Goal: Task Accomplishment & Management: Use online tool/utility

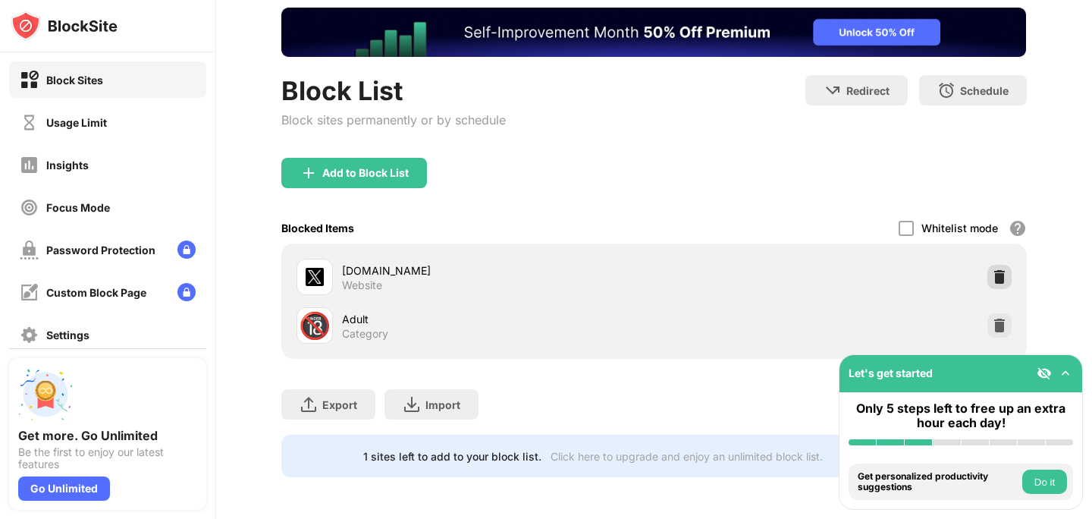
click at [1001, 284] on div at bounding box center [999, 277] width 24 height 24
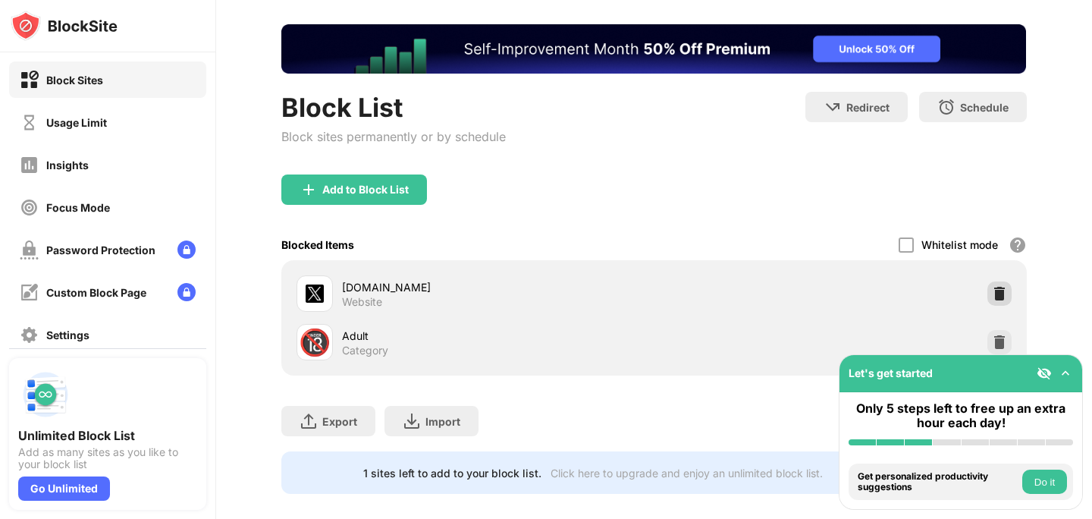
click at [1000, 293] on img at bounding box center [999, 293] width 15 height 15
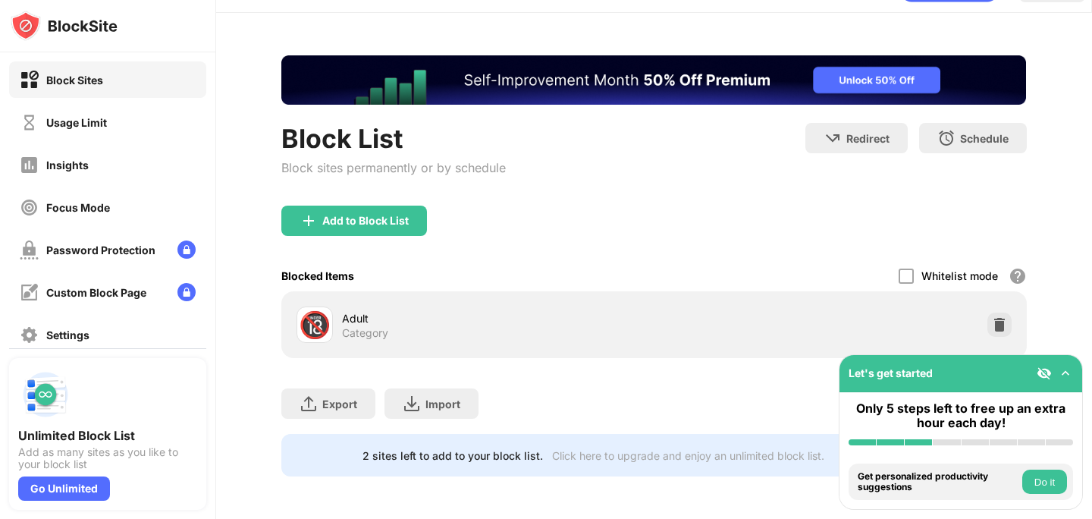
scroll to position [39, 0]
